Goal: Task Accomplishment & Management: Manage account settings

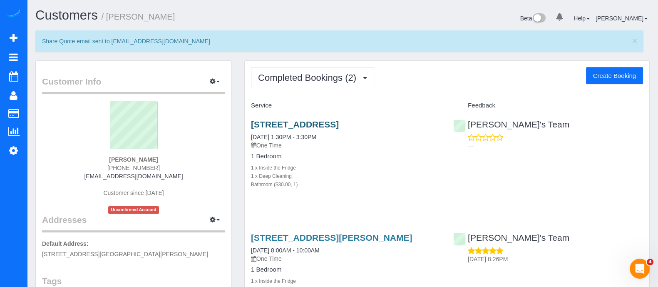
drag, startPoint x: 295, startPoint y: 134, endPoint x: 252, endPoint y: 124, distance: 44.3
click at [252, 124] on h3 "1599 Springbrook Dr Decatur 30033, Decatur, GA 30033" at bounding box center [346, 124] width 190 height 10
copy link "1599 Springbrook Dr Decatur 30033, Decatur, GA 30033"
click at [339, 121] on link "1599 Springbrook Dr Decatur 30033, Decatur, GA 30033" at bounding box center [295, 124] width 88 height 10
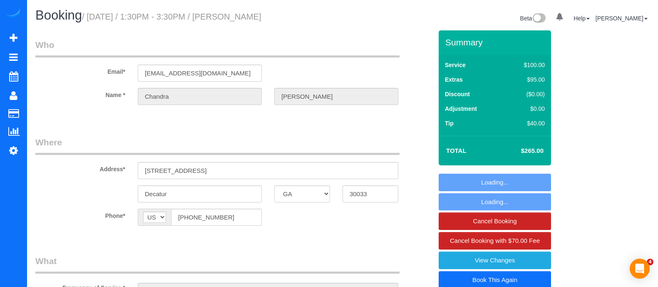
select select "GA"
select select "string:fspay-52916368-5575-49cd-a03f-0b01c1dce1a7"
select select "object:695"
select select "number:1"
select select "number:34"
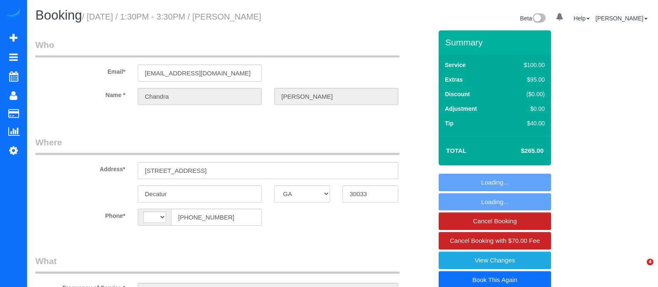
select select "GA"
select select "string:fspay-52916368-5575-49cd-a03f-0b01c1dce1a7"
select select "number:1"
select select "number:34"
select select "string:US"
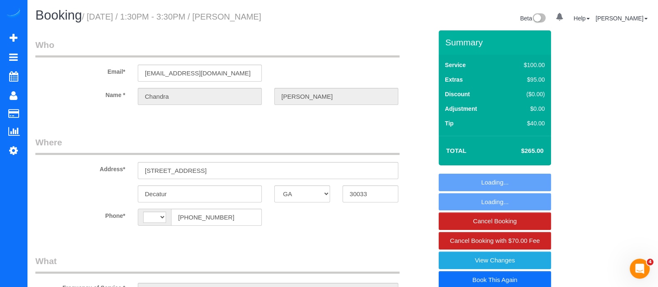
select select "object:769"
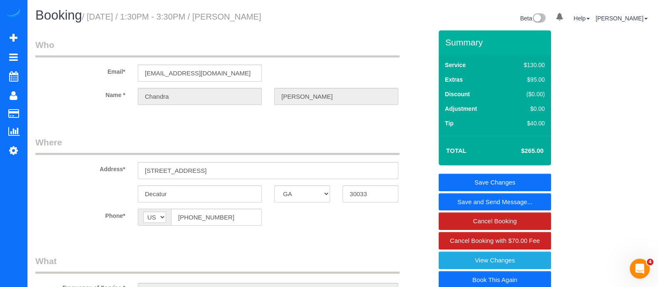
click at [506, 273] on link "Book This Again" at bounding box center [494, 279] width 112 height 17
select select "GA"
select select "string:fspay-52916368-5575-49cd-a03f-0b01c1dce1a7"
select select "number:1"
select select "number:34"
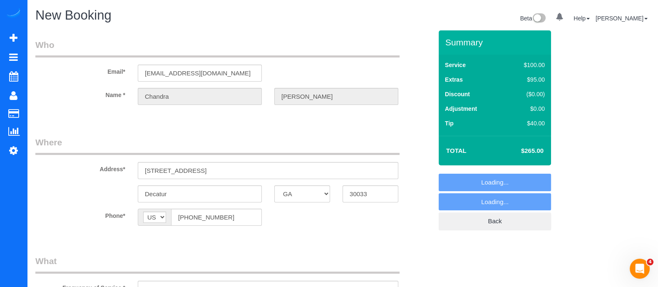
select select "object:1218"
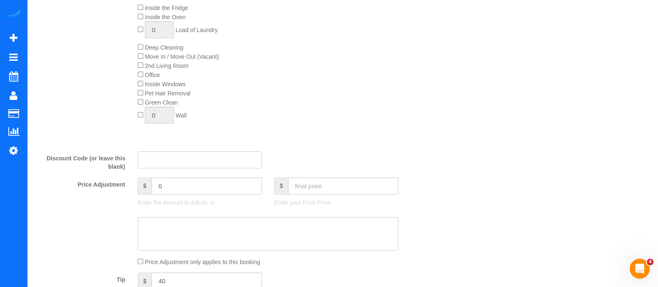
scroll to position [365, 0]
click at [187, 282] on input "40" at bounding box center [206, 278] width 110 height 17
type input "4"
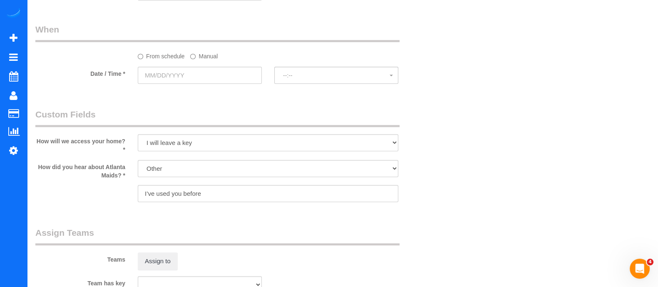
scroll to position [666, 0]
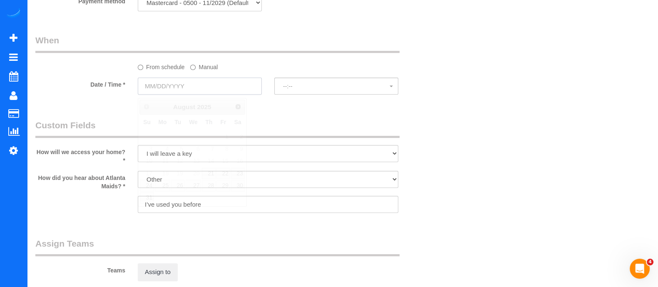
click at [229, 92] on input "text" at bounding box center [200, 85] width 124 height 17
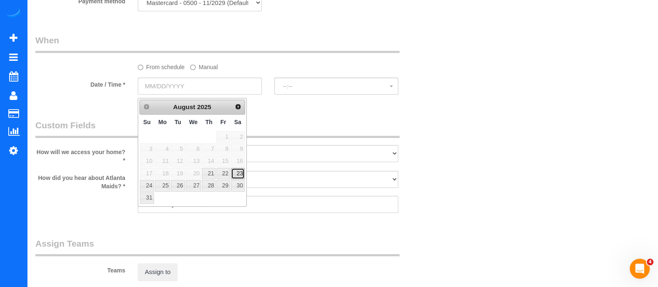
click at [233, 174] on link "23" at bounding box center [238, 173] width 14 height 11
type input "08/23/2025"
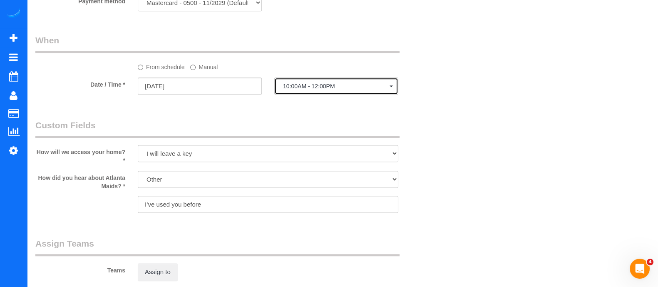
click at [302, 92] on button "10:00AM - 12:00PM" at bounding box center [336, 85] width 124 height 17
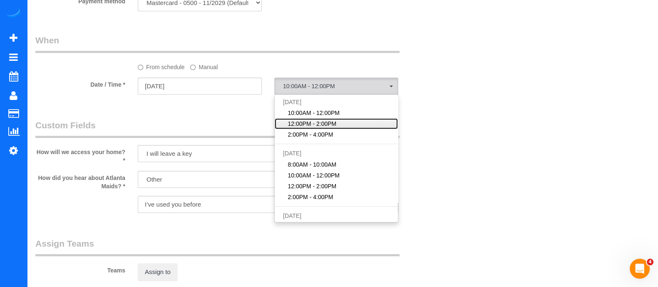
click at [304, 126] on span "12:00PM - 2:00PM" at bounding box center [312, 123] width 49 height 8
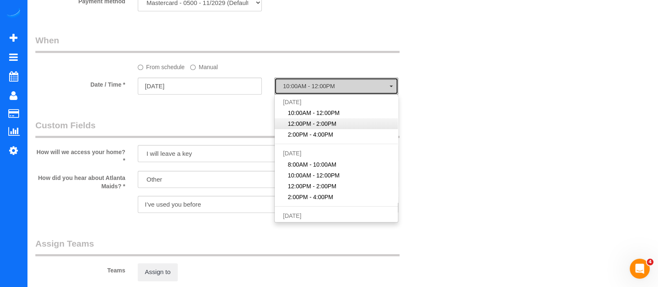
select select "spot7"
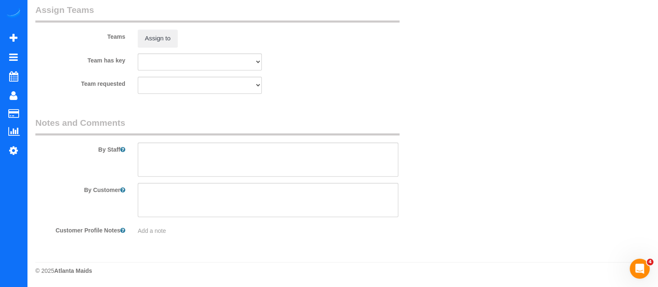
scroll to position [0, 0]
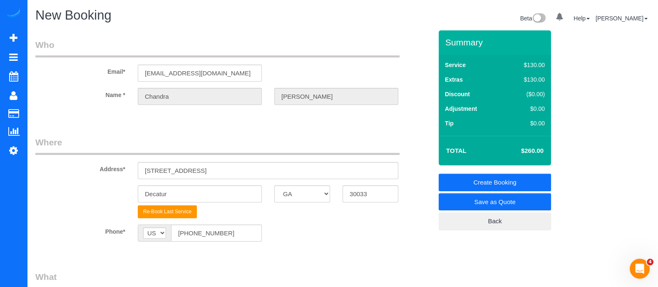
click at [477, 177] on link "Create Booking" at bounding box center [494, 181] width 112 height 17
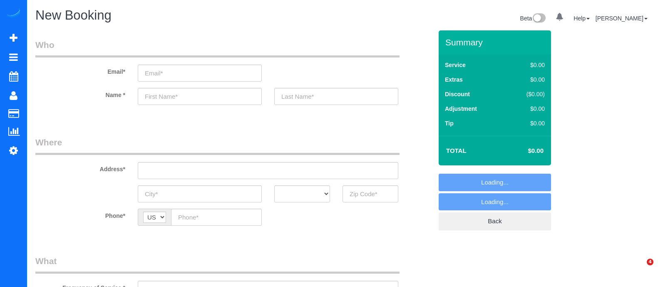
select select "object:1086"
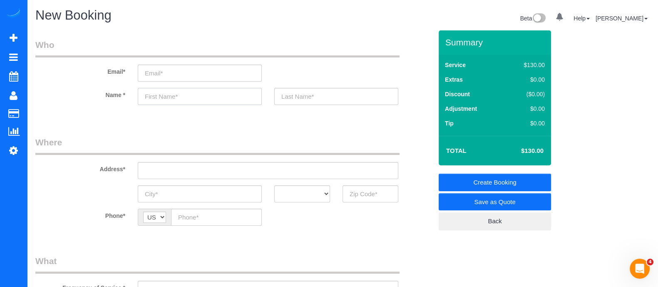
click at [202, 95] on input "text" at bounding box center [200, 96] width 124 height 17
type input "p"
type input "Priya"
click at [354, 193] on input "text" at bounding box center [370, 193] width 56 height 17
type input "3"
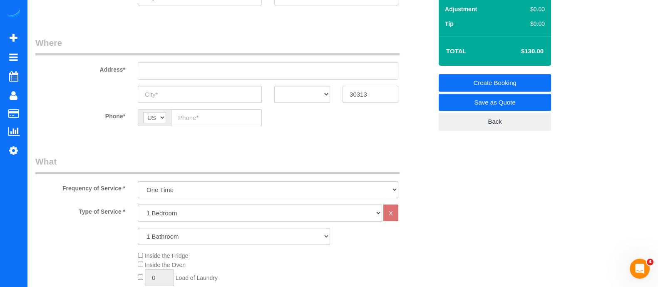
scroll to position [147, 0]
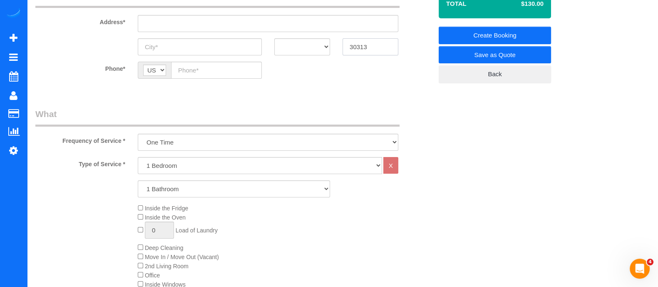
type input "30313"
click at [176, 166] on select "1 Bedroom 2 Bedrooms 3 Bedrooms 4 Bedrooms 5 Bedrooms 6 Bedrooms" at bounding box center [260, 165] width 244 height 17
select select "3"
click at [138, 157] on select "1 Bedroom 2 Bedrooms 3 Bedrooms 4 Bedrooms 5 Bedrooms 6 Bedrooms" at bounding box center [260, 165] width 244 height 17
click at [166, 192] on select "1 Bathroom 2 Bathrooms 3 Bathrooms 4 Bathrooms 5 Bathrooms 6 Bathrooms" at bounding box center [234, 188] width 192 height 17
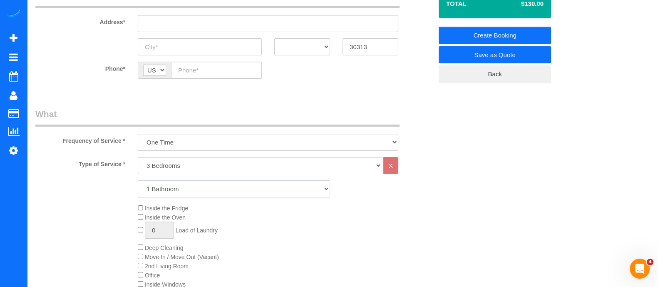
select select "2"
click at [138, 180] on select "1 Bathroom 2 Bathrooms 3 Bathrooms 4 Bathrooms 5 Bathrooms 6 Bathrooms" at bounding box center [234, 188] width 192 height 17
click at [256, 141] on select "One Time Every week (20% Off) - 20.00% (0% for the First Booking) Every 2 weeks…" at bounding box center [268, 142] width 260 height 17
click at [138, 134] on select "One Time Every week (20% Off) - 20.00% (0% for the First Booking) Every 2 weeks…" at bounding box center [268, 142] width 260 height 17
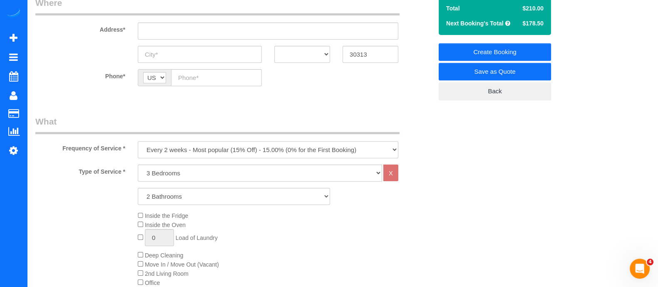
scroll to position [141, 0]
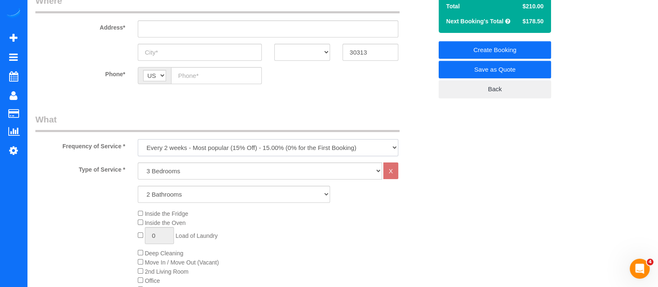
click at [285, 142] on select "One Time Every week (20% Off) - 20.00% (0% for the First Booking) Every 2 weeks…" at bounding box center [268, 147] width 260 height 17
select select "object:1089"
click at [138, 139] on select "One Time Every week (20% Off) - 20.00% (0% for the First Booking) Every 2 weeks…" at bounding box center [268, 147] width 260 height 17
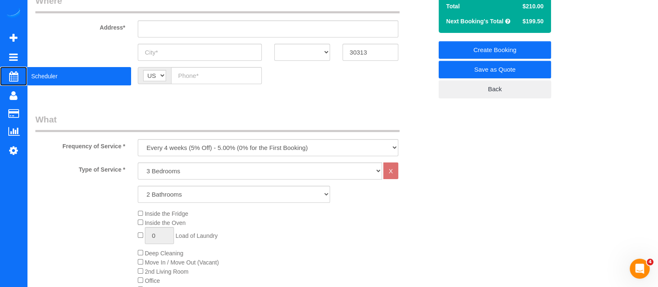
click at [54, 79] on span "Scheduler" at bounding box center [79, 76] width 104 height 19
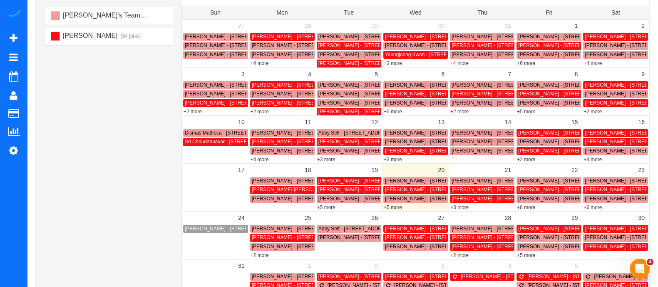
scroll to position [91, 0]
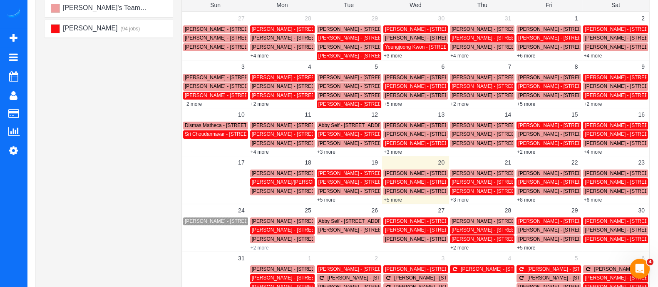
click at [255, 248] on link "+2 more" at bounding box center [259, 248] width 18 height 6
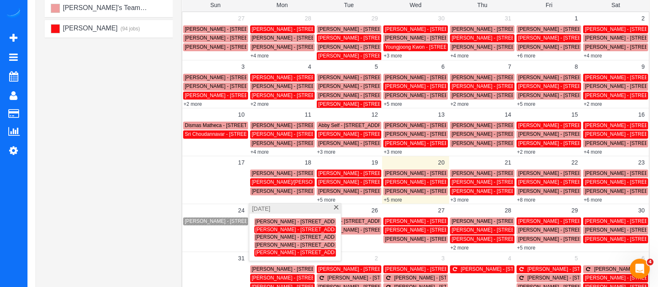
click at [296, 250] on span "Seth Friedman - 3160 Howell Mill Rd Nwatlanta, Ga 30327 Aprt 110, Atlanta, GA 3…" at bounding box center [322, 252] width 135 height 6
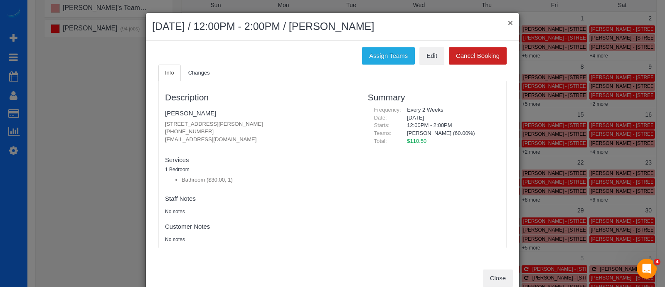
click at [508, 24] on button "×" at bounding box center [510, 22] width 5 height 9
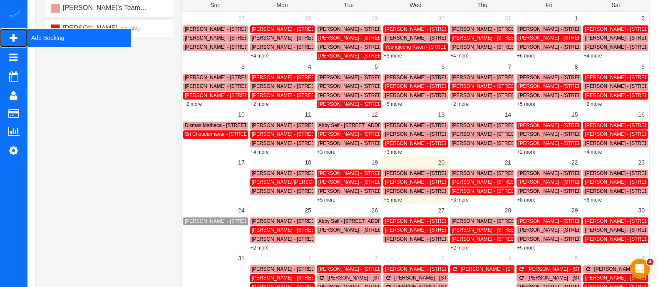
click at [49, 37] on span "Add Booking" at bounding box center [79, 37] width 104 height 19
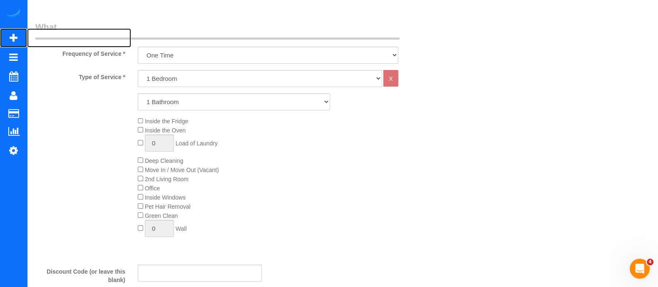
scroll to position [219, 0]
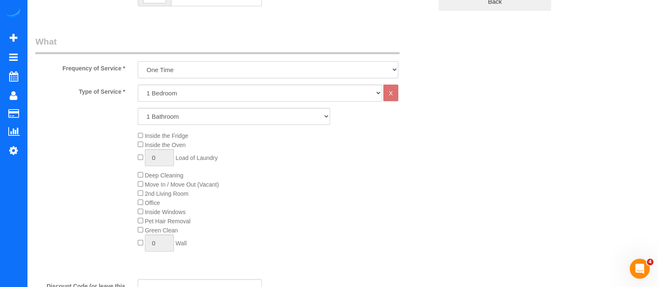
click at [266, 74] on select "One Time Every week (20% Off) - 20.00% (0% for the First Booking) Every 2 weeks…" at bounding box center [268, 69] width 260 height 17
select select "object:1800"
click at [138, 61] on select "One Time Every week (20% Off) - 20.00% (0% for the First Booking) Every 2 weeks…" at bounding box center [268, 69] width 260 height 17
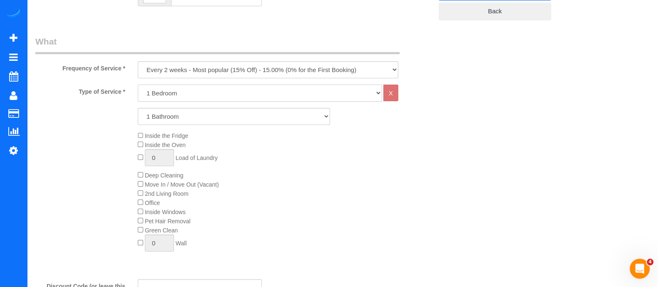
drag, startPoint x: 170, startPoint y: 94, endPoint x: 162, endPoint y: 130, distance: 37.0
click at [162, 130] on div "Type of Service * 1 Bedroom 2 Bedrooms 3 Bedrooms 4 Bedrooms 5 Bedrooms 6 Bedro…" at bounding box center [233, 178] width 397 height 188
select select "3"
click at [138, 84] on select "1 Bedroom 2 Bedrooms 3 Bedrooms 4 Bedrooms 5 Bedrooms 6 Bedrooms" at bounding box center [260, 92] width 244 height 17
click at [162, 125] on div "Type of Service * 1 Bedroom 2 Bedrooms 3 Bedrooms 4 Bedrooms 5 Bedrooms 6 Bedro…" at bounding box center [233, 178] width 397 height 188
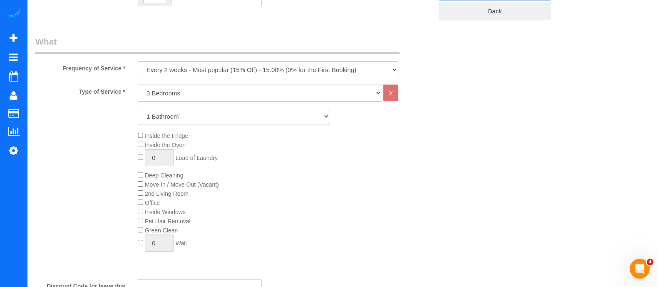
drag, startPoint x: 164, startPoint y: 122, endPoint x: 160, endPoint y: 146, distance: 23.7
click at [160, 146] on div "Type of Service * 1 Bedroom 2 Bedrooms 3 Bedrooms 4 Bedrooms 5 Bedrooms 6 Bedro…" at bounding box center [233, 178] width 397 height 188
select select "2"
click at [138, 108] on select "1 Bathroom 2 Bathrooms 3 Bathrooms 4 Bathrooms 5 Bathrooms 6 Bathrooms" at bounding box center [234, 116] width 192 height 17
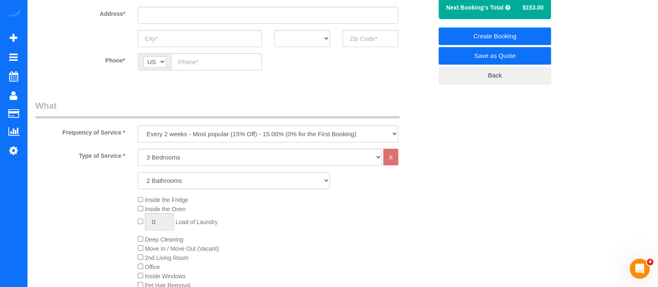
scroll to position [132, 0]
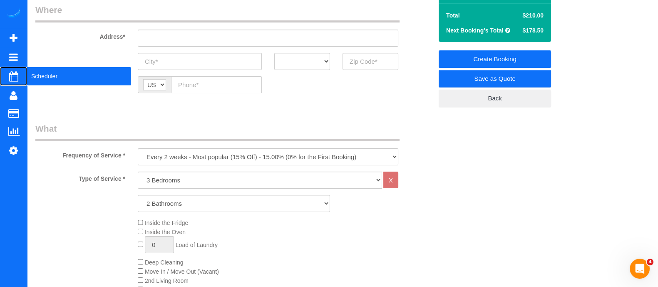
click at [37, 75] on span "Scheduler" at bounding box center [79, 76] width 104 height 19
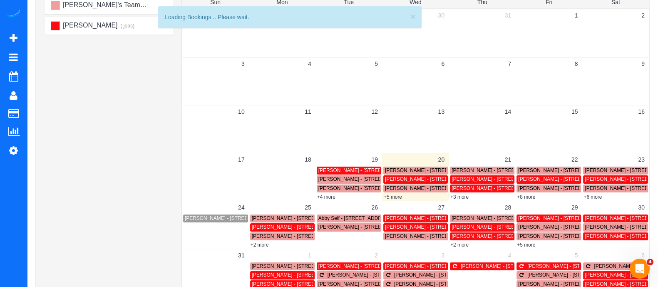
scroll to position [97, 0]
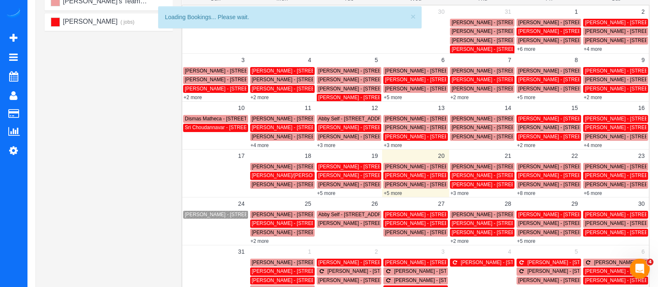
click at [423, 183] on span "Cecelia Barrett - 775 Juniper St Ne, 429, Atlanta, GA 30308" at bounding box center [432, 184] width 94 height 6
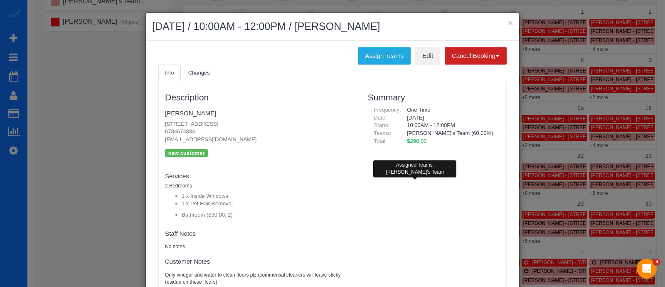
drag, startPoint x: 198, startPoint y: 131, endPoint x: 149, endPoint y: 130, distance: 48.7
click at [152, 130] on div "Info Changes Description Cecelia Barrett 775 Juniper St Ne, 429, Atlanta, GA 30…" at bounding box center [332, 181] width 361 height 234
copy p "6784674834"
click at [508, 21] on button "×" at bounding box center [510, 22] width 5 height 9
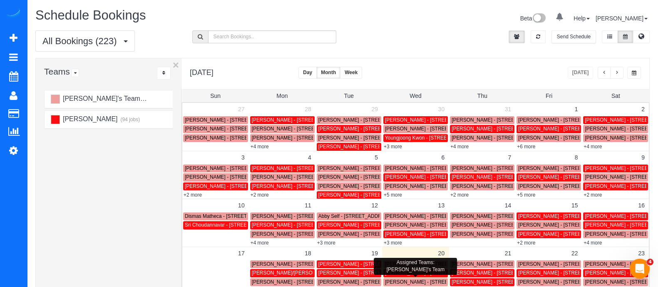
scroll to position [55, 0]
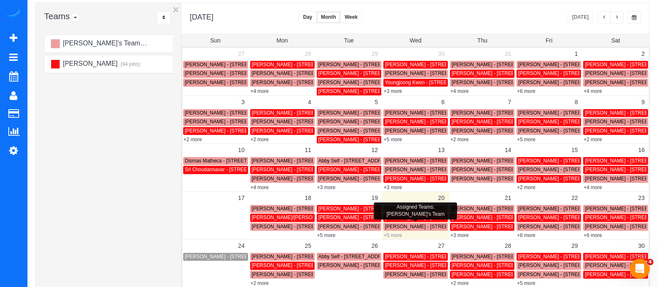
click at [396, 236] on link "+5 more" at bounding box center [392, 235] width 18 height 6
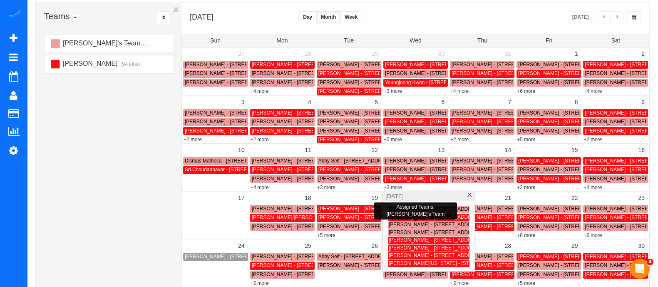
click at [394, 221] on span "Cecelia Barrett - 775 Juniper St Ne, 429, Atlanta, GA 30308" at bounding box center [435, 224] width 94 height 6
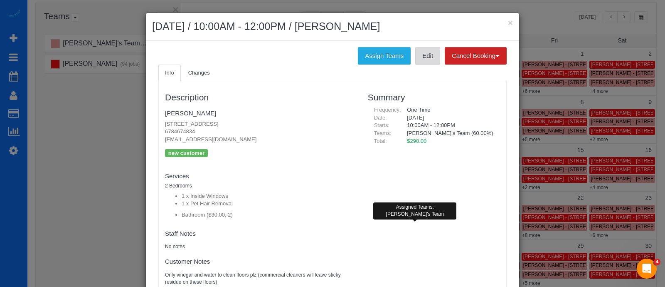
click at [419, 59] on link "Edit" at bounding box center [428, 55] width 25 height 17
click at [508, 23] on button "×" at bounding box center [510, 22] width 5 height 9
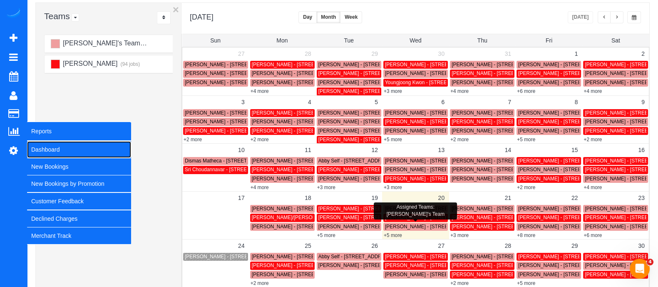
click at [48, 151] on link "Dashboard" at bounding box center [79, 149] width 104 height 17
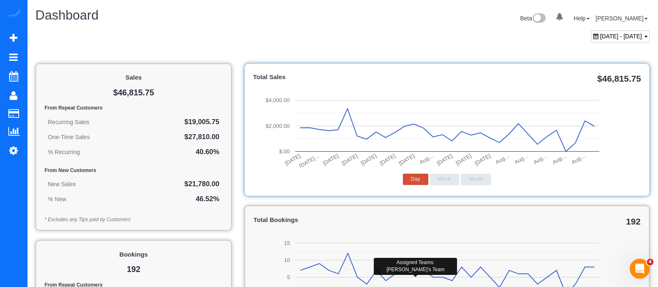
click at [611, 28] on div "Beta 0 Your Notifications You have 0 alerts Help Help Docs Take a Tour Contact …" at bounding box center [498, 19] width 313 height 22
click at [612, 33] on span "July 20, 2025 - August 20, 2025" at bounding box center [621, 36] width 42 height 7
type input "**********"
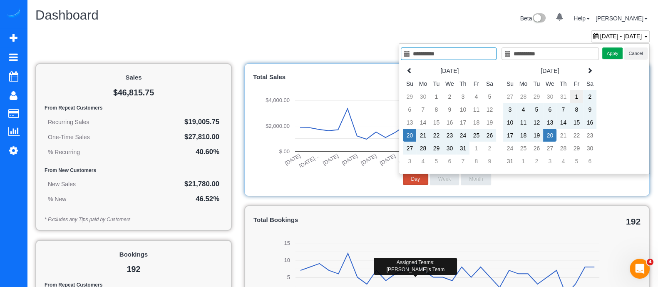
type input "**********"
click at [578, 93] on td "1" at bounding box center [575, 96] width 13 height 13
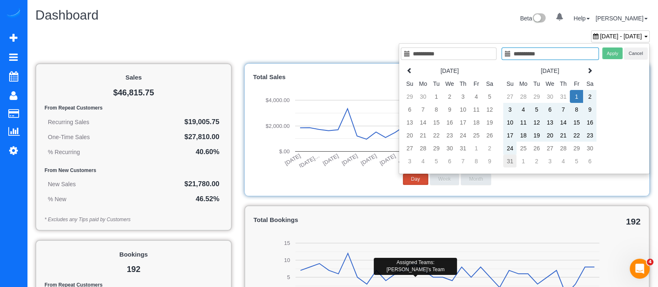
type input "**********"
click at [512, 154] on td "31" at bounding box center [509, 160] width 13 height 13
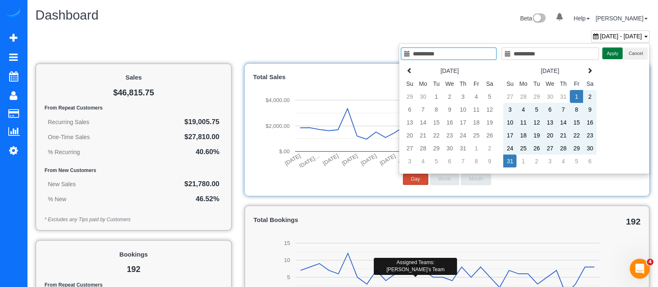
click at [611, 52] on button "Apply" at bounding box center [612, 53] width 21 height 12
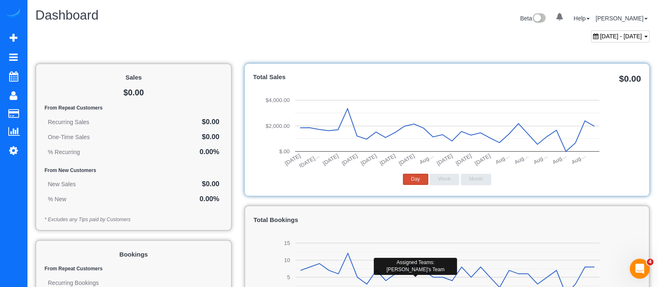
click at [630, 38] on span "August 01, 2025 - August 31, 2025" at bounding box center [621, 36] width 42 height 7
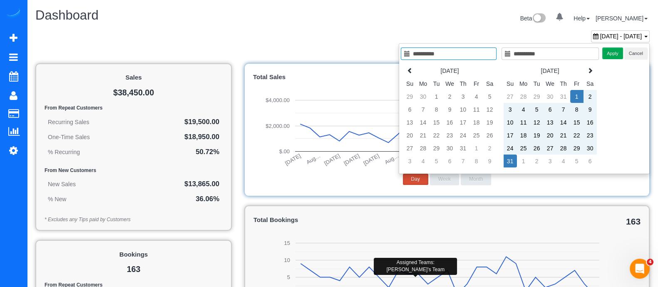
click at [489, 49] on input "**********" at bounding box center [449, 53] width 96 height 12
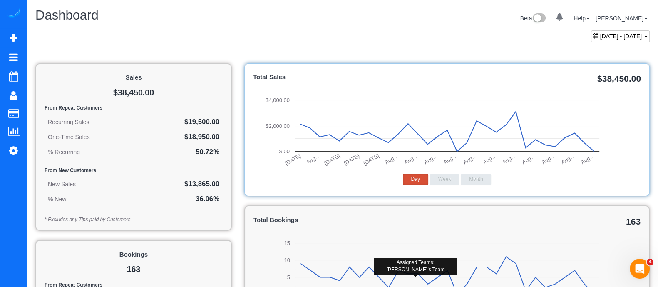
click at [490, 42] on div "August 01, 2025 - August 31, 2025" at bounding box center [342, 38] width 626 height 16
click at [618, 33] on span "August 01, 2025 - August 31, 2025" at bounding box center [621, 36] width 42 height 7
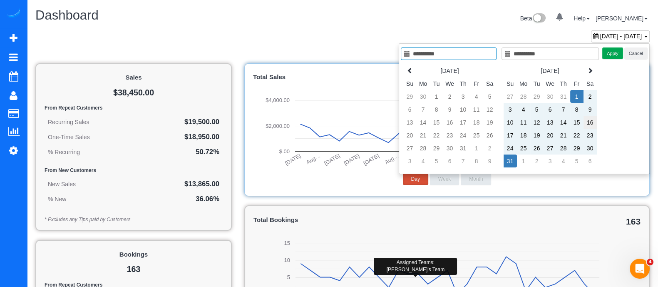
type input "**********"
click at [586, 124] on td "16" at bounding box center [589, 122] width 13 height 13
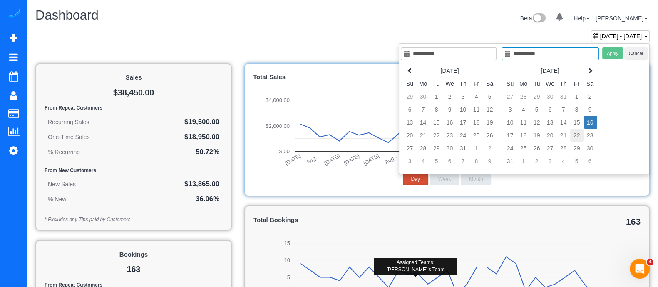
type input "**********"
click at [578, 134] on td "22" at bounding box center [576, 135] width 13 height 13
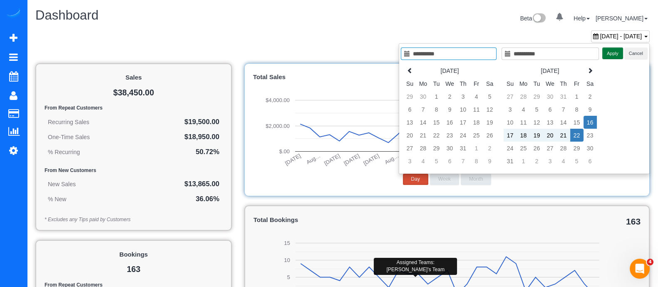
click at [613, 56] on button "Apply" at bounding box center [612, 53] width 21 height 12
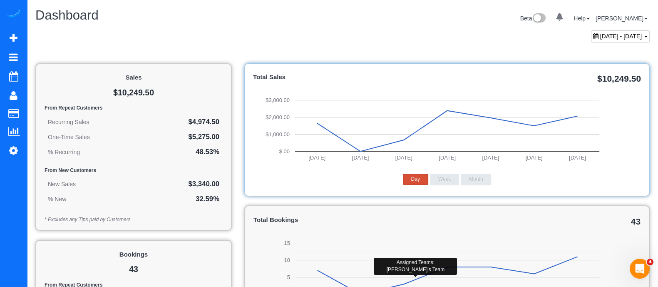
click at [631, 39] on div "August 16, 2025 - August 22, 2025" at bounding box center [620, 36] width 59 height 12
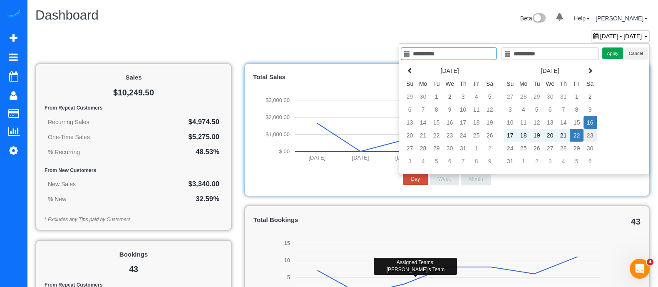
type input "**********"
click at [590, 131] on td "23" at bounding box center [589, 135] width 13 height 13
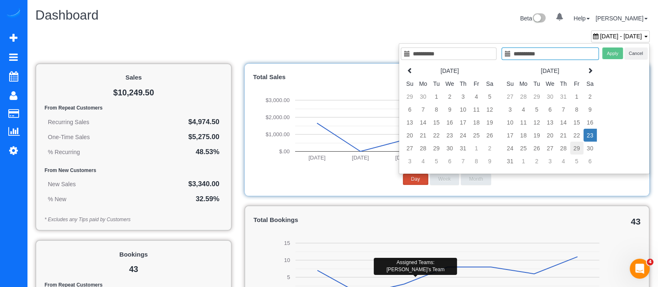
type input "**********"
click at [574, 145] on td "29" at bounding box center [576, 147] width 13 height 13
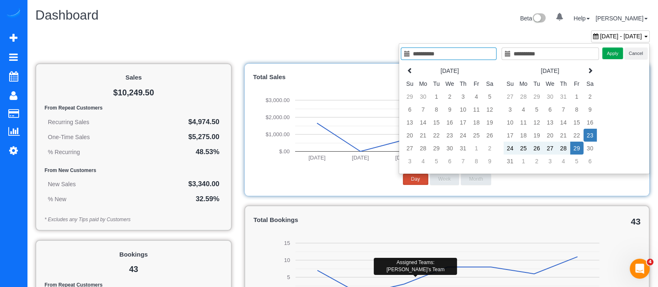
type input "**********"
click at [618, 53] on button "Apply" at bounding box center [612, 53] width 21 height 12
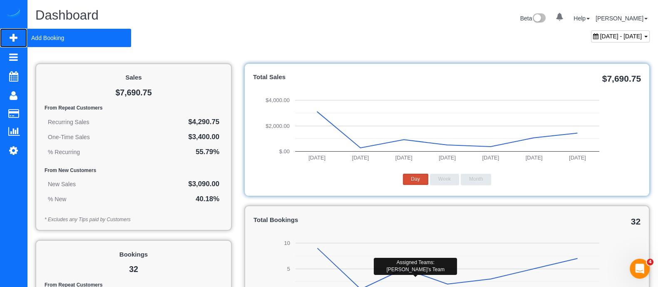
click at [55, 39] on span "Add Booking" at bounding box center [79, 37] width 104 height 19
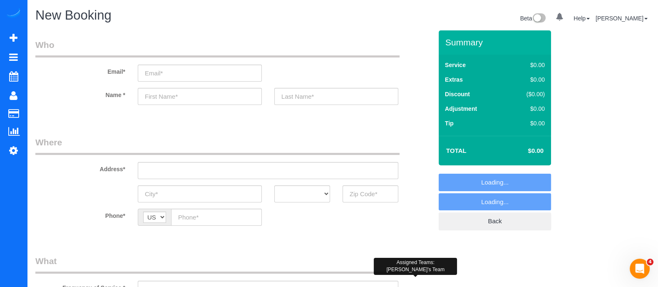
select select "object:2688"
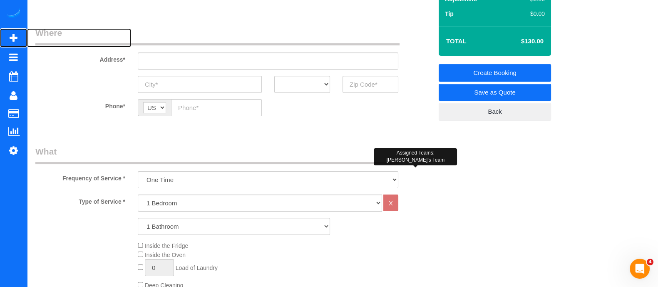
scroll to position [106, 0]
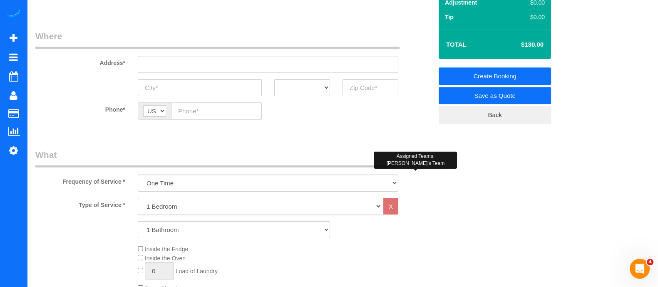
click at [167, 203] on select "1 Bedroom 2 Bedrooms 3 Bedrooms 4 Bedrooms 5 Bedrooms 6 Bedrooms" at bounding box center [260, 206] width 244 height 17
select select "4"
click at [138, 198] on select "1 Bedroom 2 Bedrooms 3 Bedrooms 4 Bedrooms 5 Bedrooms 6 Bedrooms" at bounding box center [260, 206] width 244 height 17
click at [160, 229] on select "1 Bathroom 2 Bathrooms 3 Bathrooms 4 Bathrooms 5 Bathrooms 6 Bathrooms" at bounding box center [234, 229] width 192 height 17
select select "3"
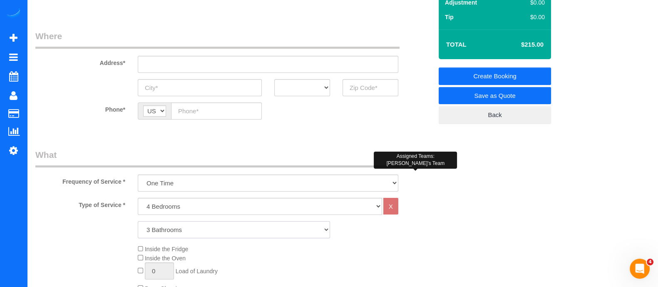
click at [138, 221] on select "1 Bathroom 2 Bathrooms 3 Bathrooms 4 Bathrooms 5 Bathrooms 6 Bathrooms" at bounding box center [234, 229] width 192 height 17
type input "0"
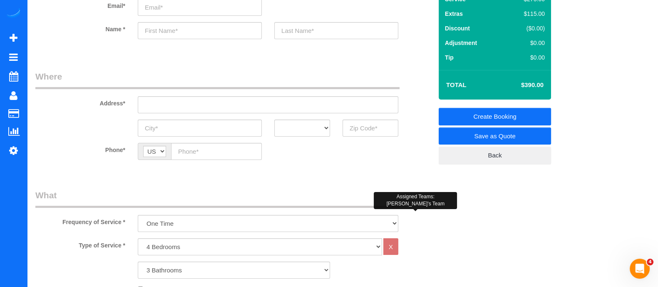
scroll to position [0, 0]
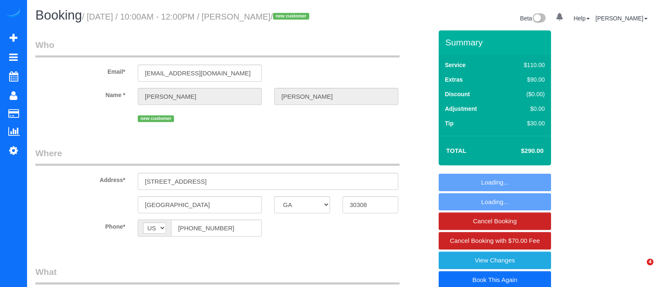
select select "GA"
select select "2"
select select "spot1"
select select "number:5"
select select "number:6"
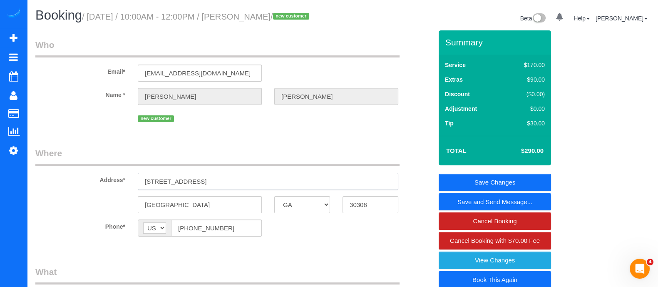
drag, startPoint x: 220, startPoint y: 187, endPoint x: 169, endPoint y: 194, distance: 50.8
click at [169, 190] on input "[STREET_ADDRESS]" at bounding box center [268, 181] width 260 height 17
click at [190, 190] on input "[STREET_ADDRESS]" at bounding box center [268, 181] width 260 height 17
drag, startPoint x: 190, startPoint y: 190, endPoint x: 126, endPoint y: 195, distance: 65.1
click at [126, 190] on div "Address* [STREET_ADDRESS]" at bounding box center [233, 168] width 409 height 43
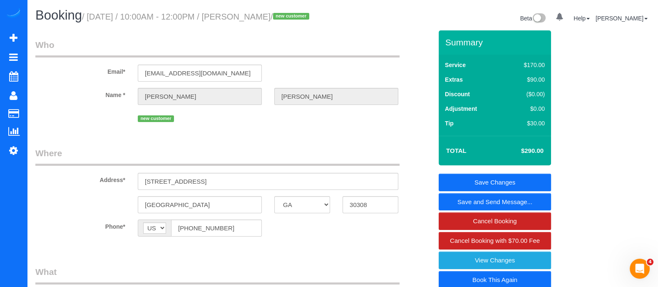
click at [232, 159] on legend "Where" at bounding box center [217, 156] width 364 height 19
